Goal: Task Accomplishment & Management: Manage account settings

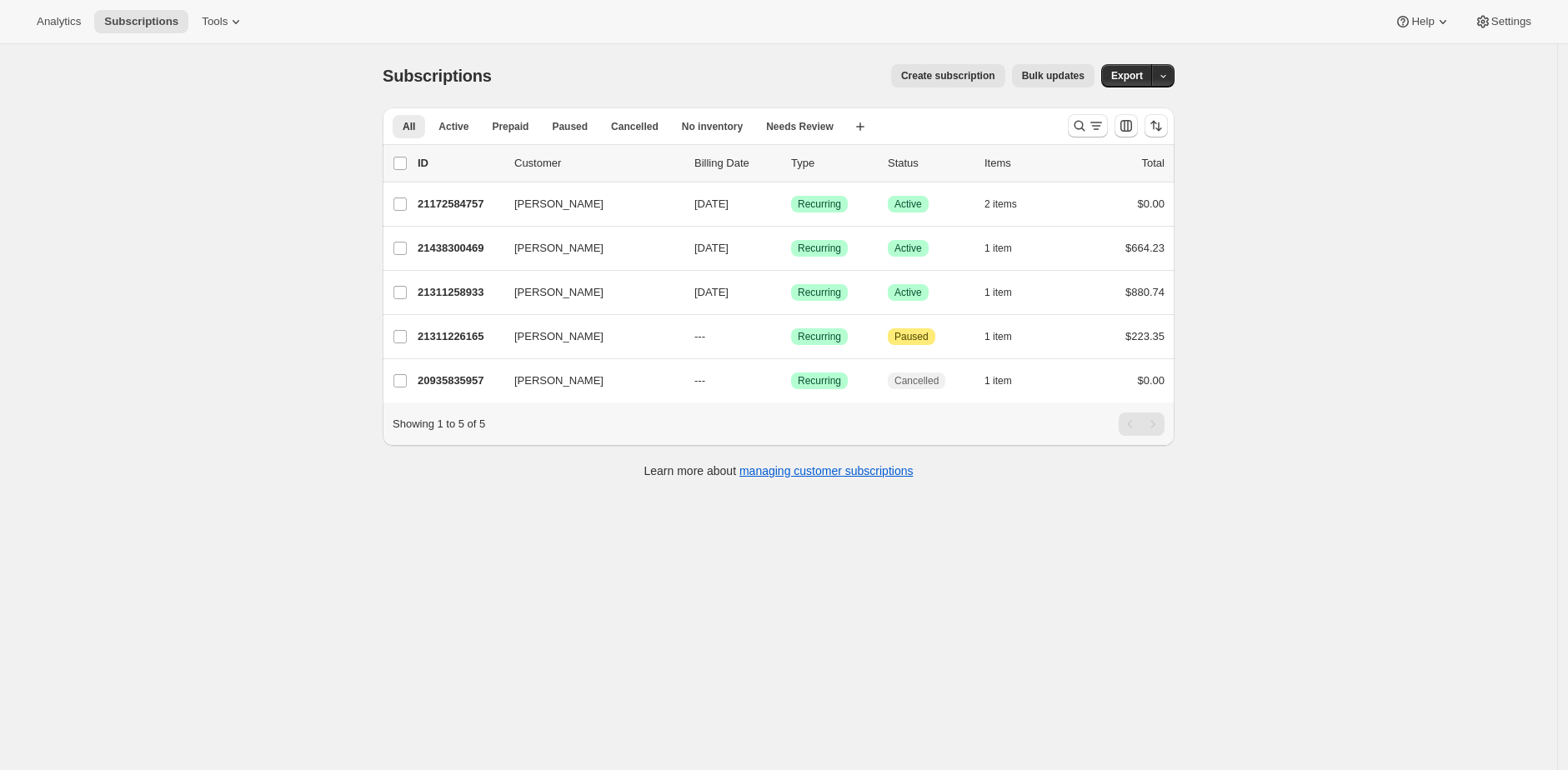
click at [974, 79] on span "Create subscription" at bounding box center [948, 75] width 94 height 13
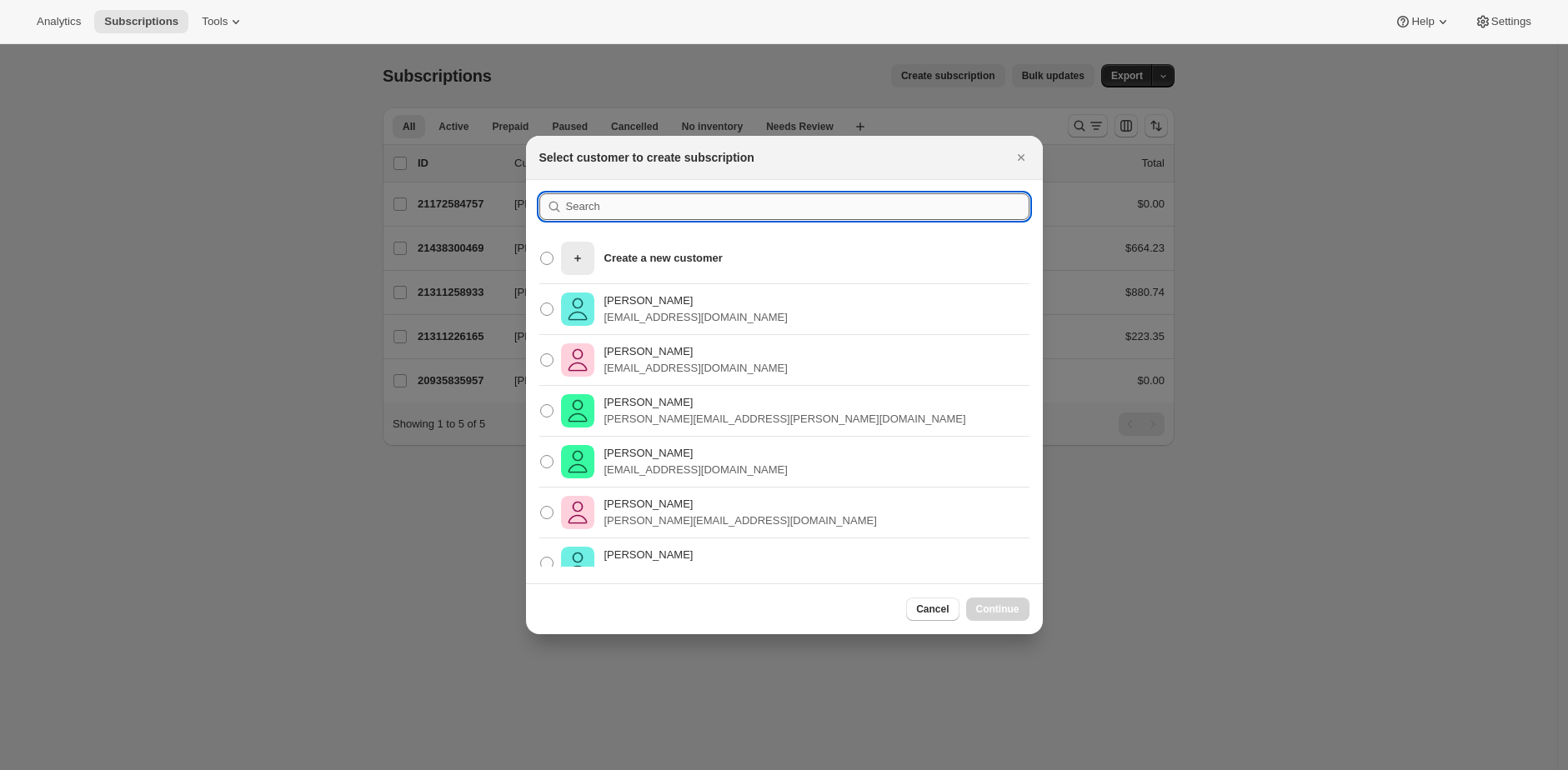
click at [771, 211] on input ":rc:" at bounding box center [798, 206] width 464 height 27
paste input "9200944447797"
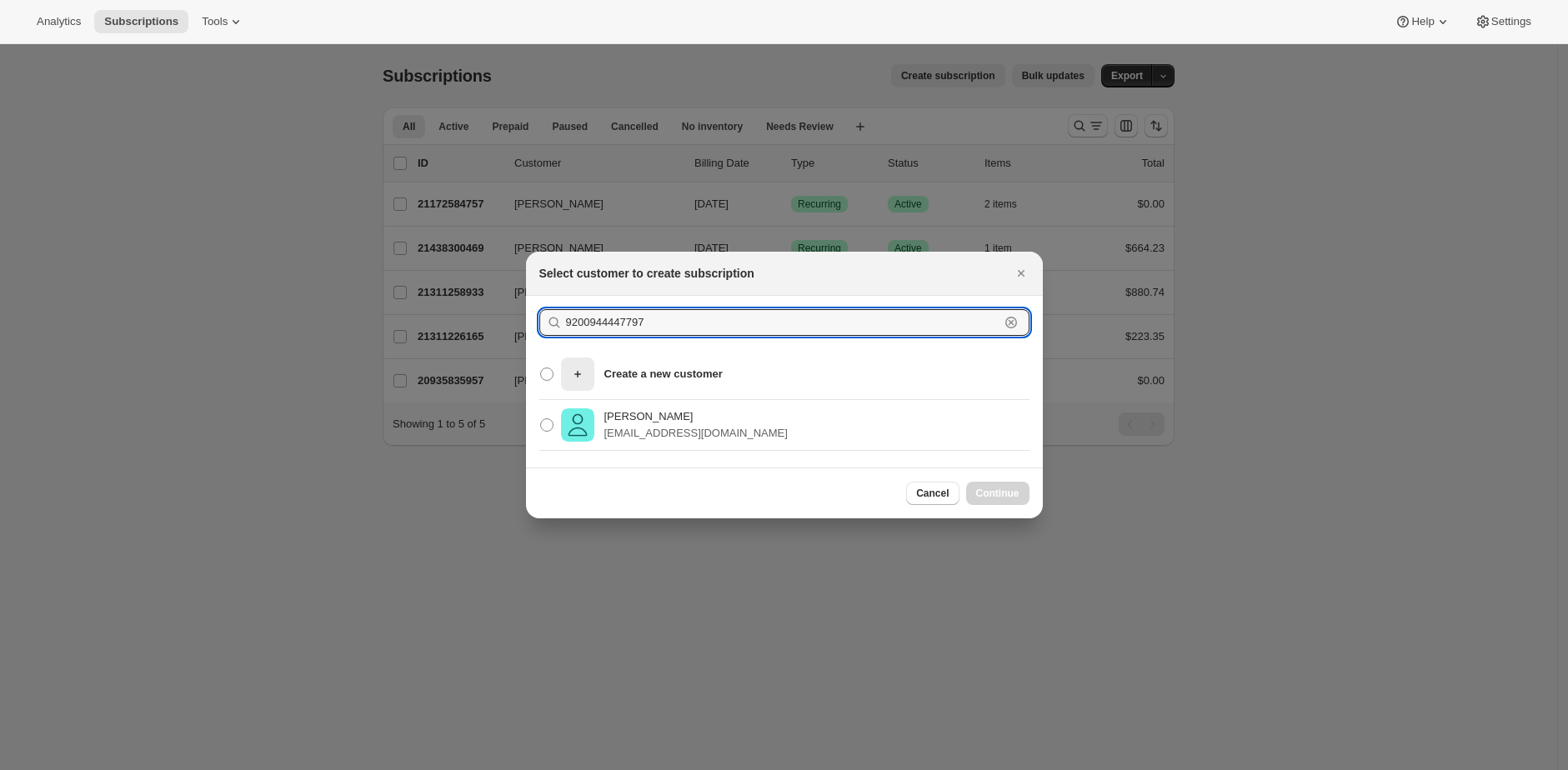
type input "9200944447797"
click at [750, 403] on div "[PERSON_NAME] [EMAIL_ADDRESS][DOMAIN_NAME]" at bounding box center [784, 425] width 517 height 51
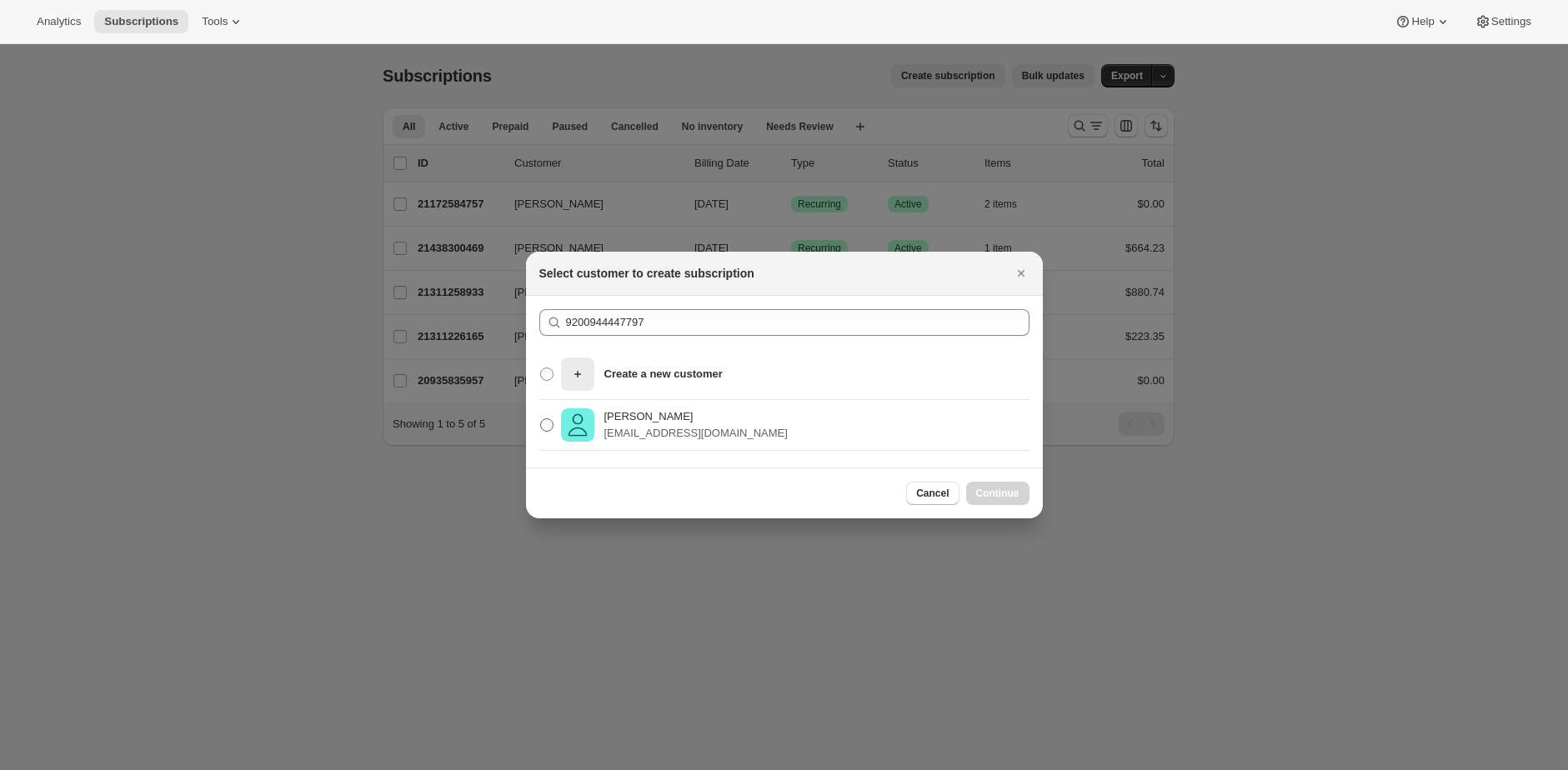
click at [688, 432] on p "[EMAIL_ADDRESS][DOMAIN_NAME]" at bounding box center [696, 433] width 183 height 16
click at [541, 420] on input "[PERSON_NAME] [EMAIL_ADDRESS][DOMAIN_NAME]" at bounding box center [540, 419] width 1 height 1
radio input "true"
click at [1024, 495] on button "Continue" at bounding box center [998, 493] width 63 height 23
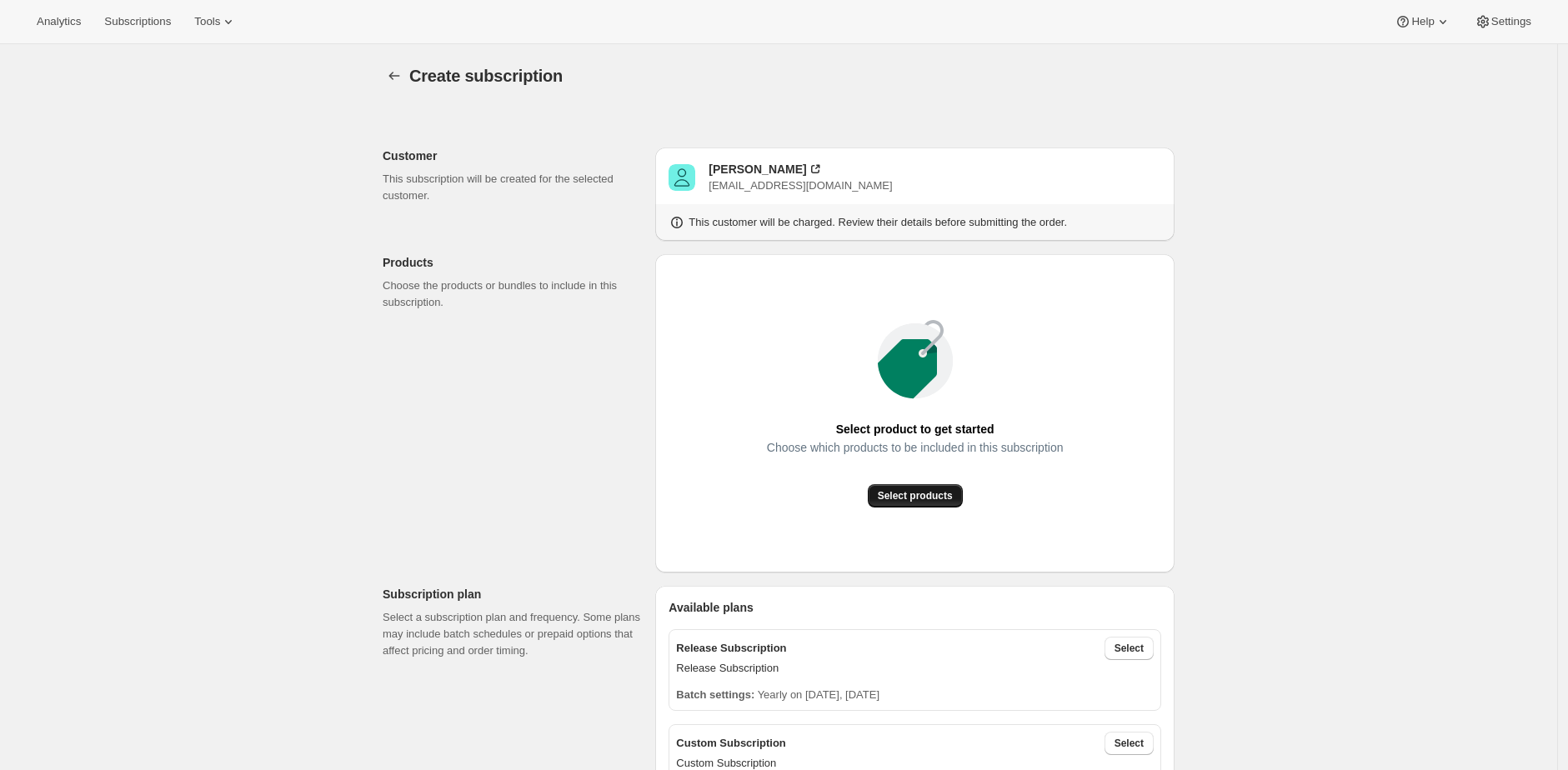
click at [941, 492] on span "Select products" at bounding box center [915, 495] width 75 height 13
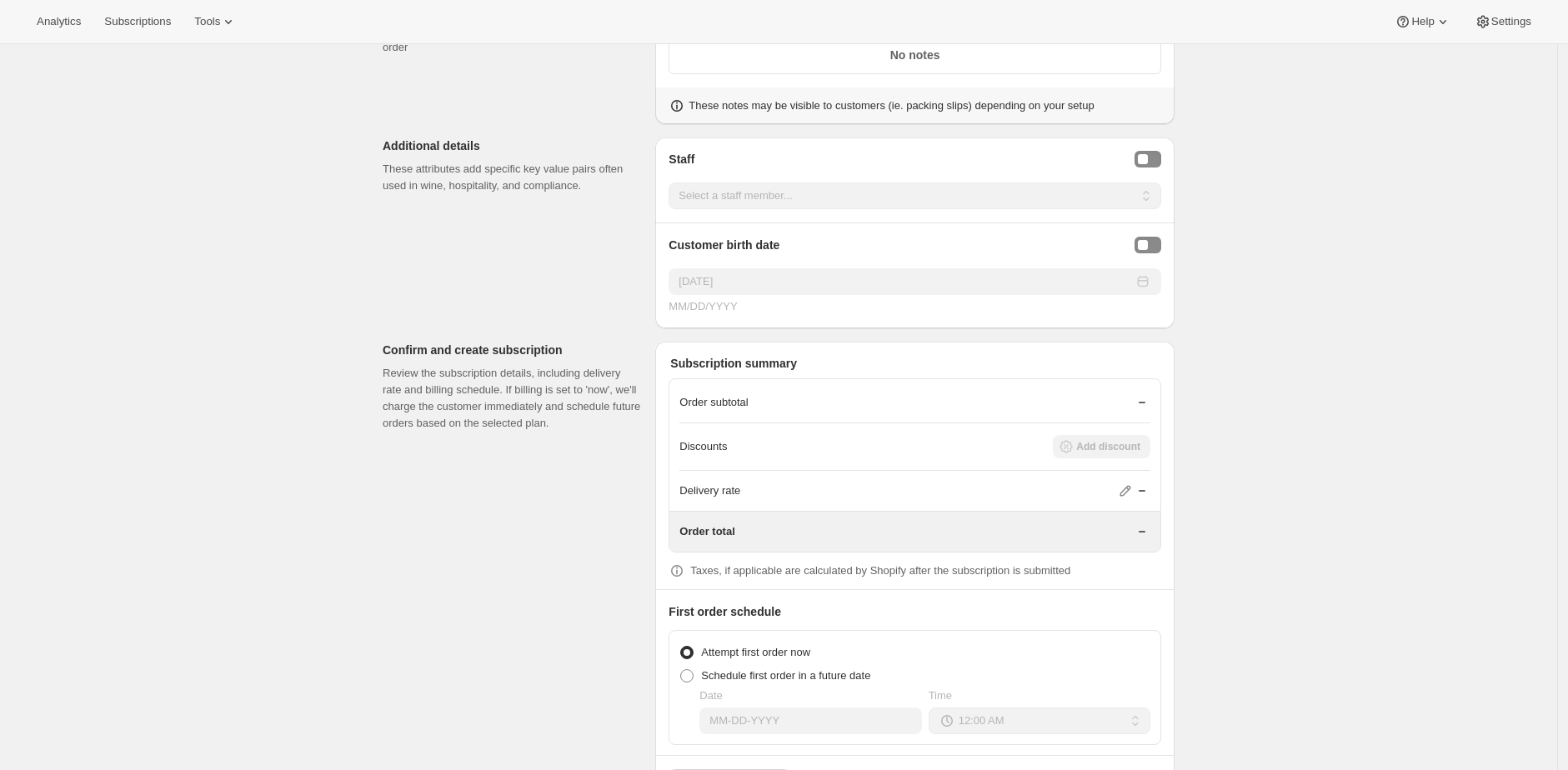
scroll to position [1681, 0]
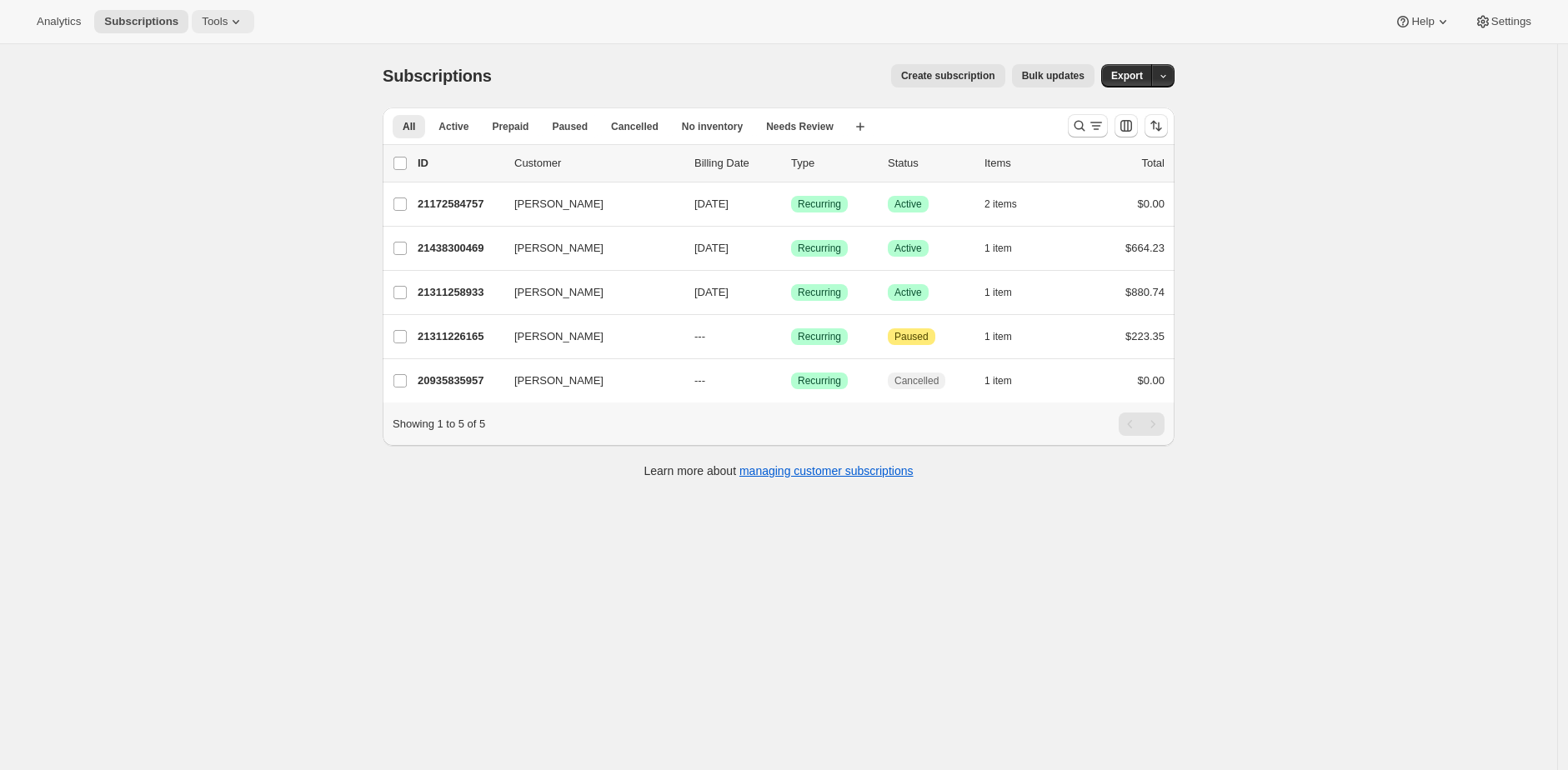
drag, startPoint x: 229, startPoint y: 22, endPoint x: 232, endPoint y: 32, distance: 10.4
click at [228, 21] on span "Tools" at bounding box center [215, 21] width 26 height 13
click at [265, 102] on button "Bundles" at bounding box center [222, 112] width 179 height 27
